Goal: Use online tool/utility: Utilize a website feature to perform a specific function

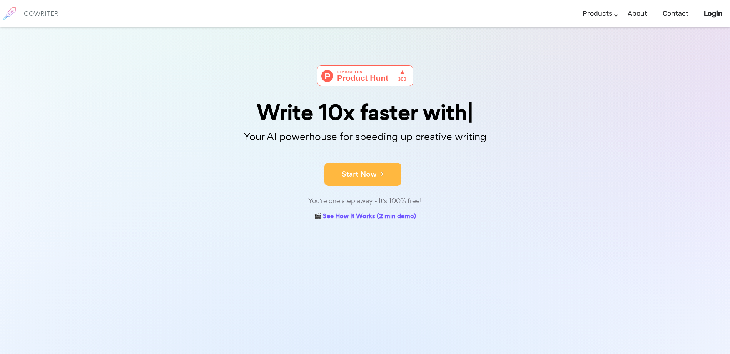
click at [349, 175] on button "Start Now" at bounding box center [362, 174] width 77 height 23
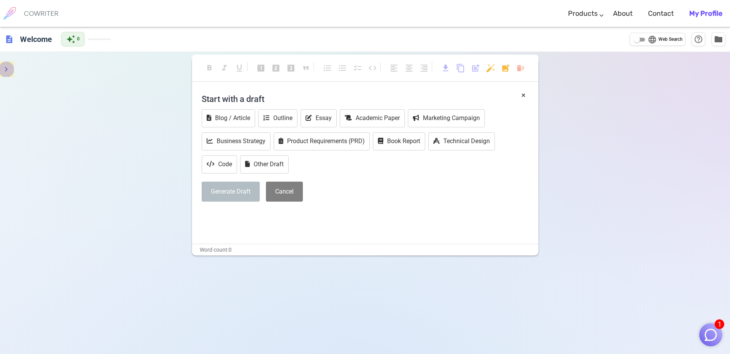
click at [5, 69] on icon "menu" at bounding box center [6, 69] width 9 height 9
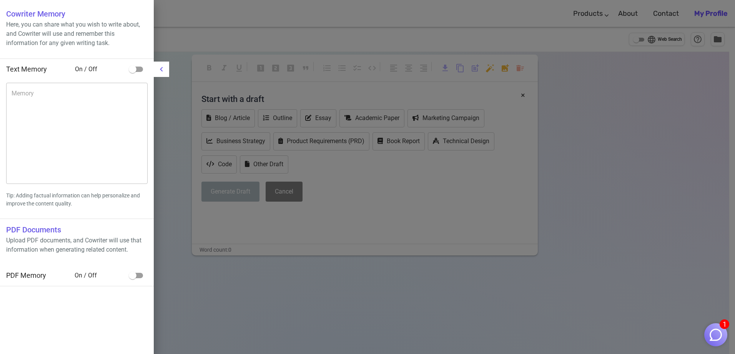
click at [164, 71] on icon "menu" at bounding box center [161, 69] width 9 height 9
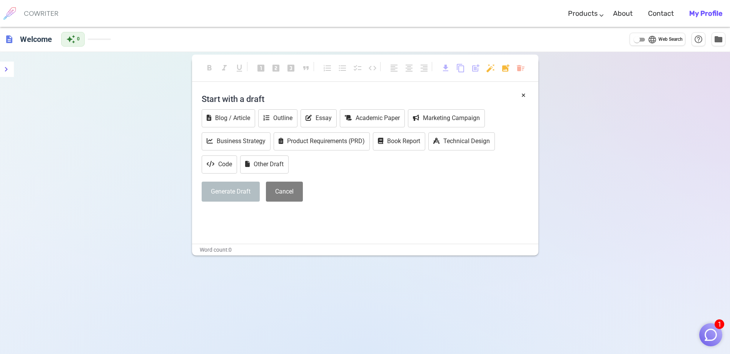
click at [50, 15] on h6 "COWRITER" at bounding box center [41, 13] width 35 height 7
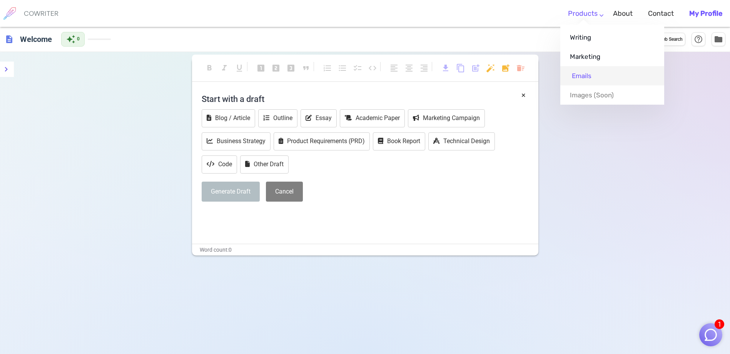
click at [584, 76] on link "Emails" at bounding box center [612, 75] width 104 height 19
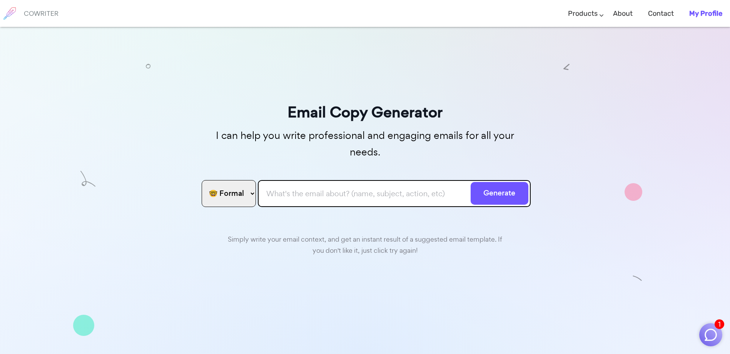
click at [241, 180] on select "🤓 Formal 😊 Friendly 😂 Funny 🥹 Emotional 😊 Sweet 🥸 Bold" at bounding box center [229, 193] width 54 height 27
select select "friendly"
click at [202, 180] on select "🤓 Formal 😊 Friendly 😂 Funny 🥹 Emotional 😊 Sweet 🥸 Bold" at bounding box center [229, 193] width 54 height 27
click at [298, 181] on input "text" at bounding box center [394, 193] width 273 height 27
click at [470, 182] on button "Generate" at bounding box center [499, 193] width 58 height 23
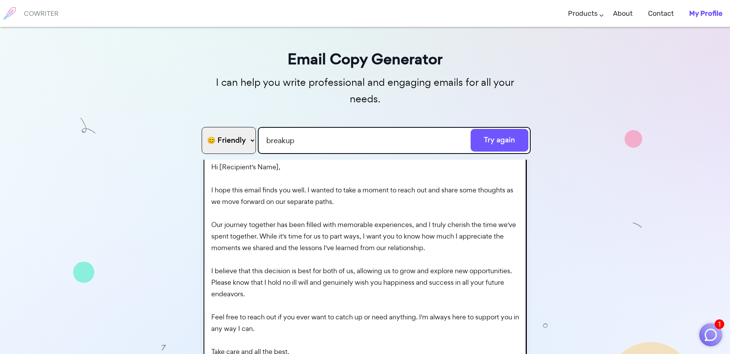
scroll to position [62, 0]
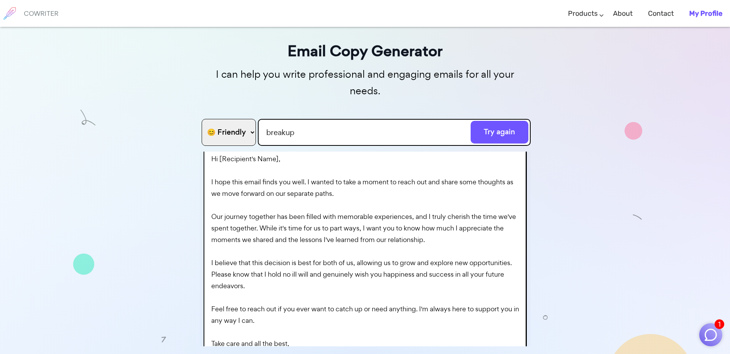
drag, startPoint x: 124, startPoint y: 231, endPoint x: 126, endPoint y: 248, distance: 17.5
click at [267, 118] on input "breakup" at bounding box center [394, 131] width 273 height 27
click at [470, 120] on button "Generate" at bounding box center [499, 131] width 58 height 23
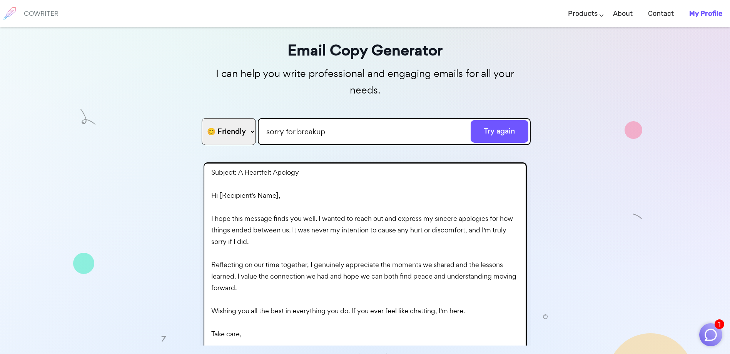
drag, startPoint x: 293, startPoint y: 117, endPoint x: 193, endPoint y: 117, distance: 100.4
click at [193, 117] on div "Email Copy Generator I can help you write professional and engaging emails for …" at bounding box center [365, 170] width 730 height 411
type input "breakup"
click at [230, 118] on select "🤓 Formal 😊 Friendly 😂 Funny 🥹 Emotional 😊 Sweet 🥸 Bold" at bounding box center [229, 131] width 54 height 27
select select "formal"
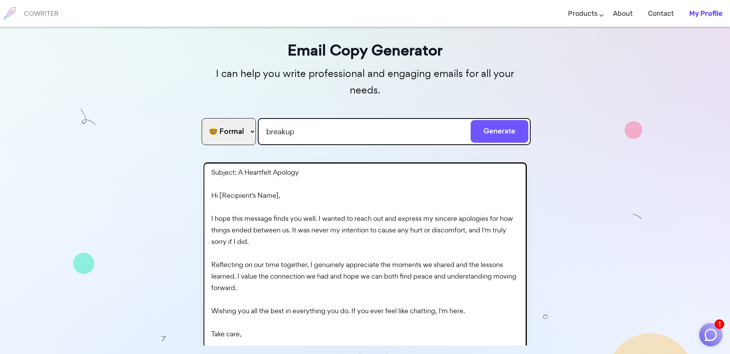
click at [202, 118] on select "🤓 Formal 😊 Friendly 😂 Funny 🥹 Emotional 😊 Sweet 🥸 Bold" at bounding box center [229, 131] width 54 height 27
click at [46, 12] on h6 "COWRITER" at bounding box center [41, 13] width 35 height 7
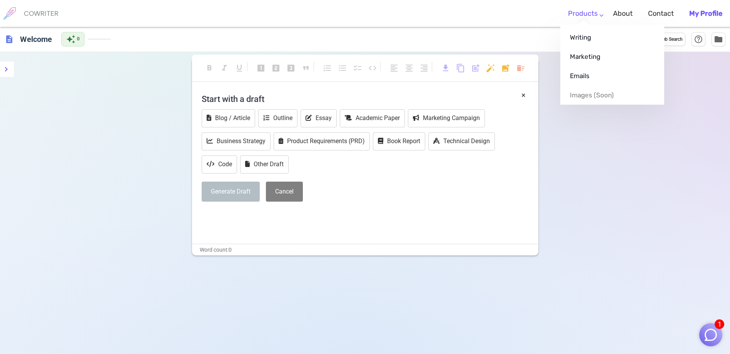
click at [584, 12] on link "Products" at bounding box center [583, 13] width 30 height 23
click at [580, 80] on link "Emails" at bounding box center [612, 75] width 104 height 19
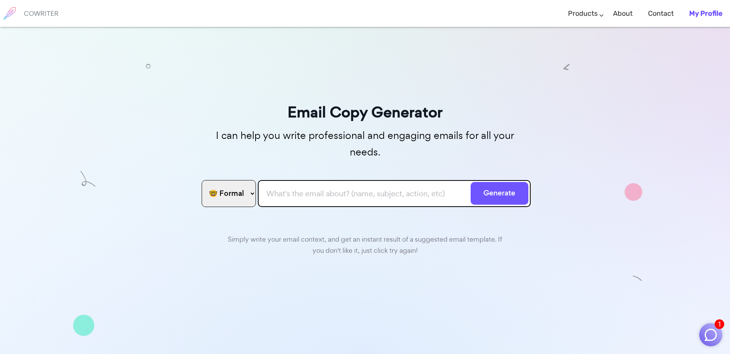
click at [288, 180] on input "text" at bounding box center [394, 193] width 273 height 27
type input "salary increasing"
click at [470, 182] on button "Generate" at bounding box center [499, 193] width 58 height 23
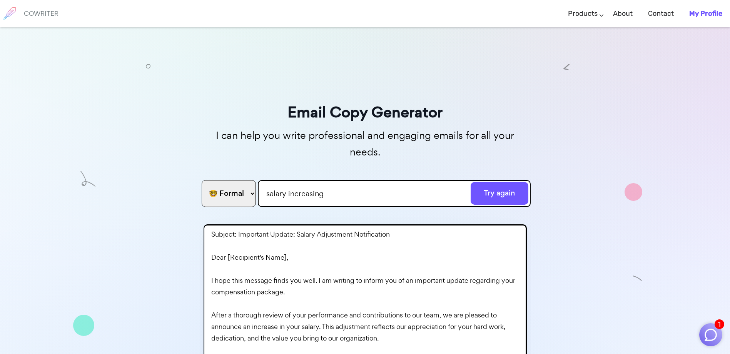
click at [50, 15] on h6 "COWRITER" at bounding box center [41, 13] width 35 height 7
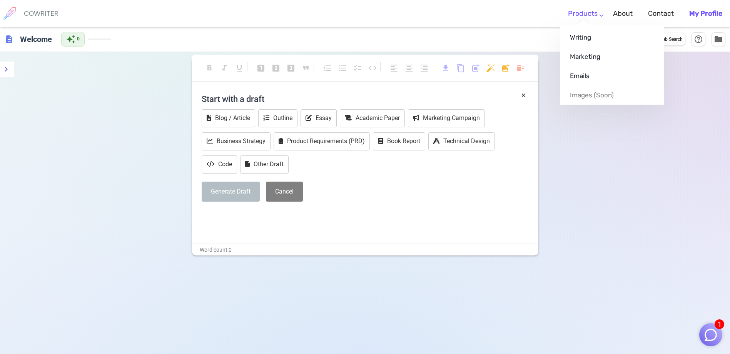
click at [593, 17] on link "Products" at bounding box center [583, 13] width 30 height 23
click at [580, 78] on link "Emails" at bounding box center [612, 75] width 104 height 19
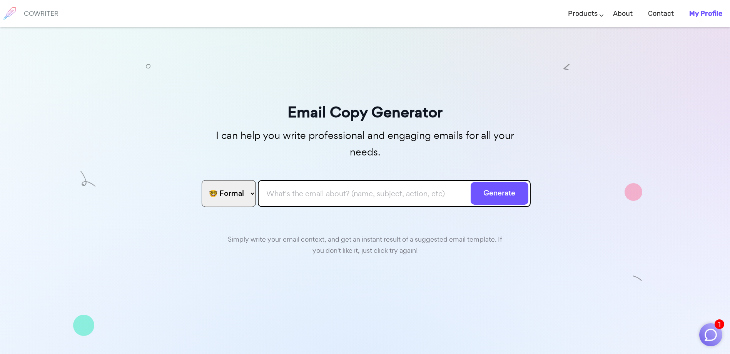
click at [297, 180] on input "text" at bounding box center [394, 193] width 273 height 27
click at [276, 180] on input "s" at bounding box center [394, 193] width 273 height 27
click at [351, 182] on input "s" at bounding box center [394, 193] width 273 height 27
drag, startPoint x: 514, startPoint y: 183, endPoint x: 375, endPoint y: 169, distance: 139.9
click at [377, 178] on form "🤓 Formal 😊 Friendly 😂 Funny 🥹 Emotional 😊 Sweet 🥸 Bold s Generate" at bounding box center [365, 191] width 331 height 27
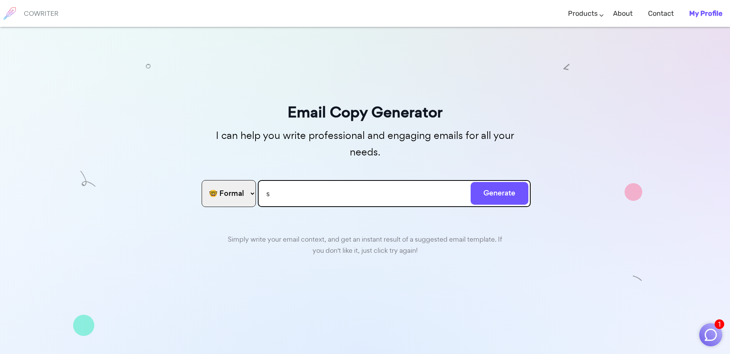
click at [368, 180] on input "s" at bounding box center [394, 193] width 273 height 27
click at [470, 182] on button "Generate" at bounding box center [499, 193] width 58 height 23
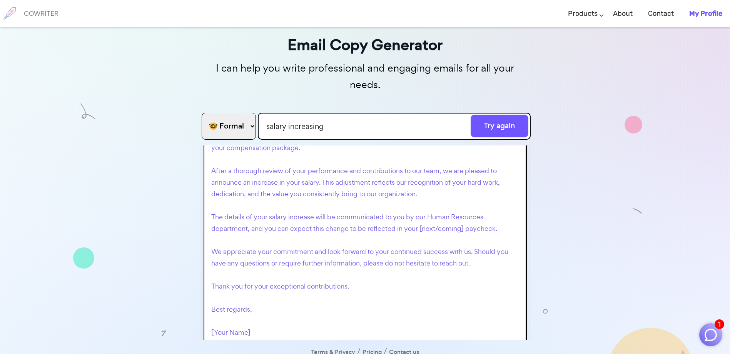
scroll to position [38, 0]
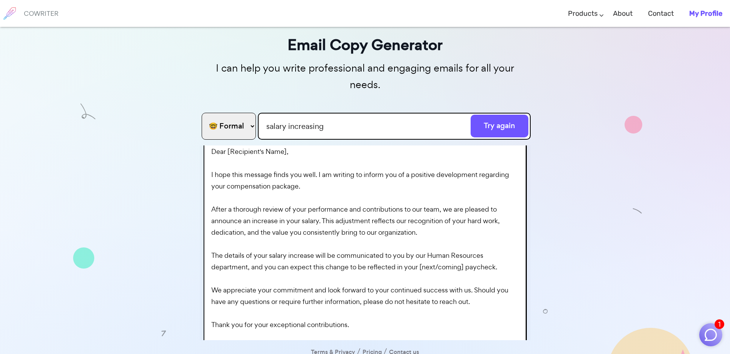
click at [267, 113] on input "salary increasing" at bounding box center [394, 126] width 273 height 27
type input "request salary increasing"
click at [470, 115] on button "Generate" at bounding box center [499, 126] width 58 height 23
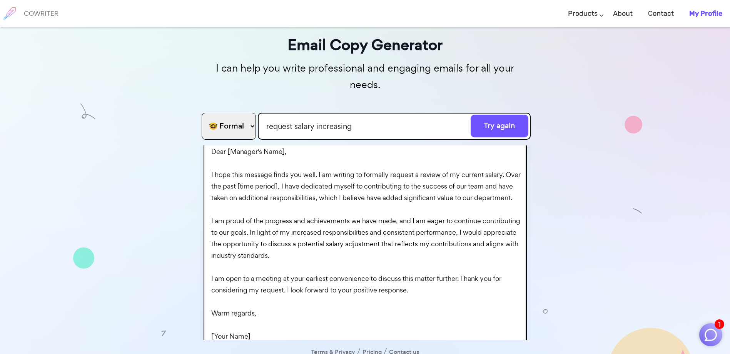
click at [245, 118] on select "🤓 Formal 😊 Friendly 😂 Funny 🥹 Emotional 😊 Sweet 🥸 Bold" at bounding box center [229, 126] width 54 height 27
select select "friendly"
click at [202, 113] on select "🤓 Formal 😊 Friendly 😂 Funny 🥹 Emotional 😊 Sweet 🥸 Bold" at bounding box center [229, 126] width 54 height 27
drag, startPoint x: 379, startPoint y: 115, endPoint x: 58, endPoint y: 105, distance: 320.5
click at [59, 105] on div "Email Copy Generator I can help you write professional and engaging emails for …" at bounding box center [365, 165] width 730 height 411
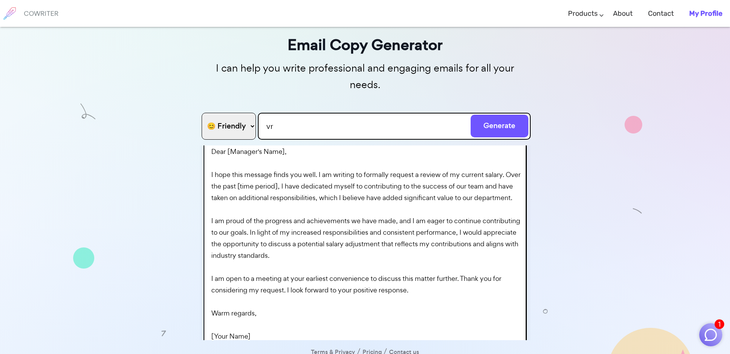
type input "v"
type input "breakup"
click at [470, 115] on button "Generate" at bounding box center [499, 126] width 58 height 23
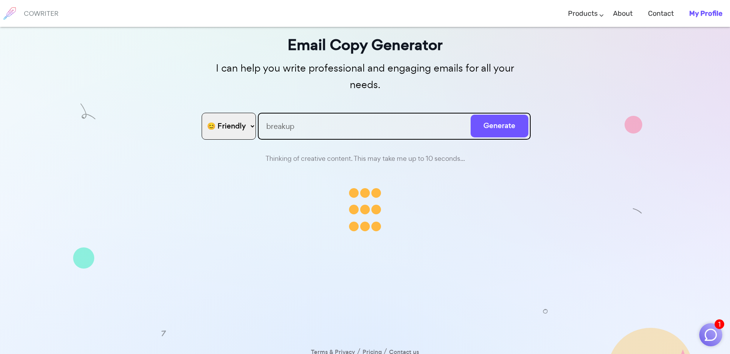
scroll to position [0, 0]
